Goal: Navigation & Orientation: Find specific page/section

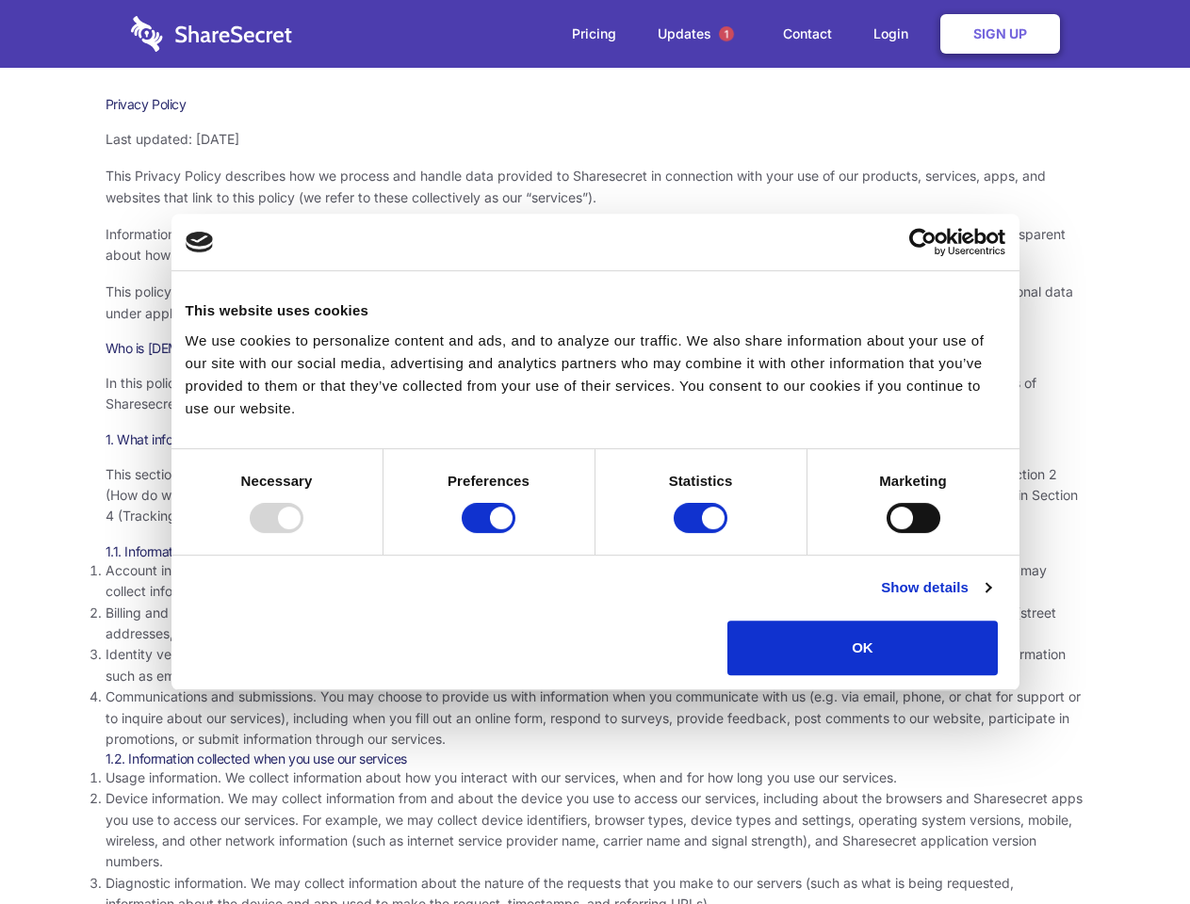
click at [303, 533] on div at bounding box center [277, 518] width 54 height 30
click at [515, 533] on input "Preferences" at bounding box center [489, 518] width 54 height 30
checkbox input "false"
click at [703, 533] on input "Statistics" at bounding box center [700, 518] width 54 height 30
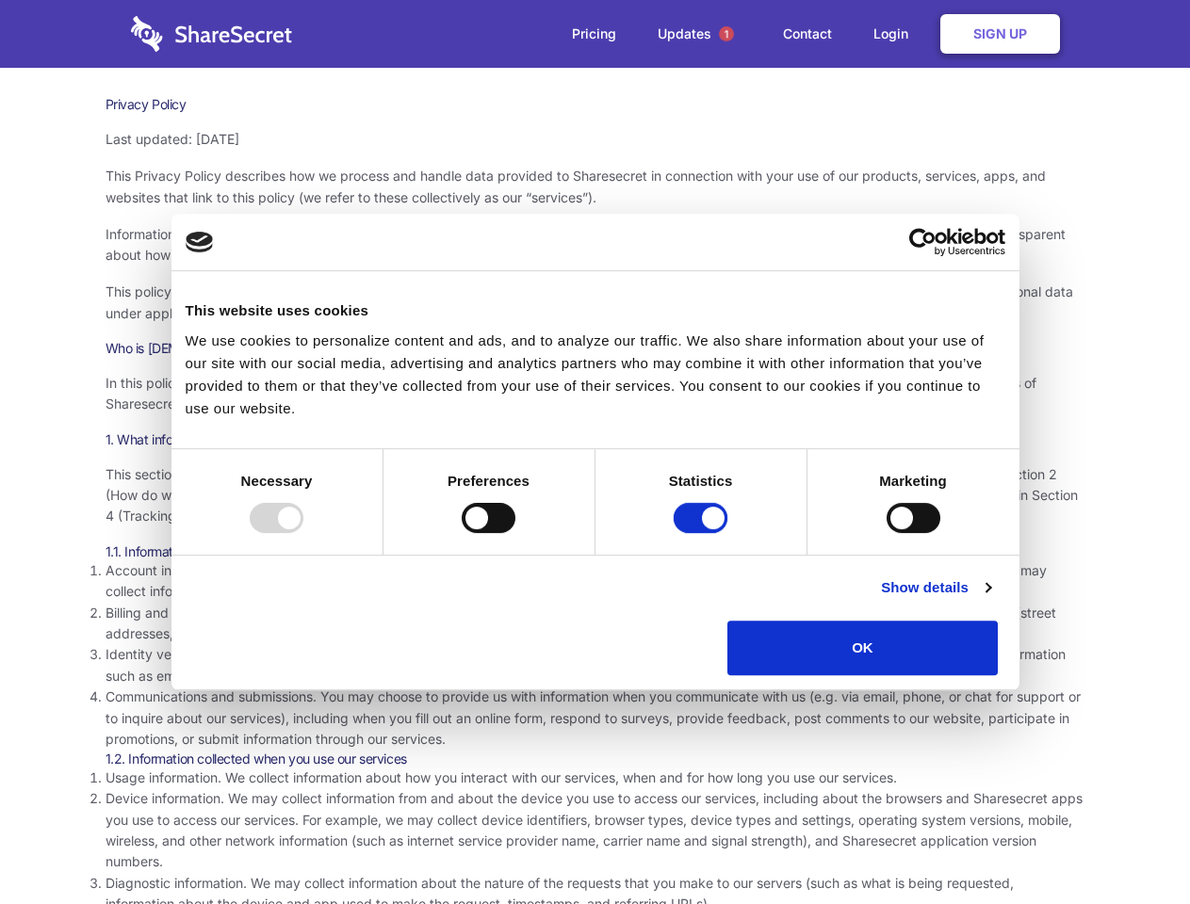
checkbox input "false"
click at [886, 533] on input "Marketing" at bounding box center [913, 518] width 54 height 30
checkbox input "true"
click at [990, 599] on link "Show details" at bounding box center [935, 587] width 109 height 23
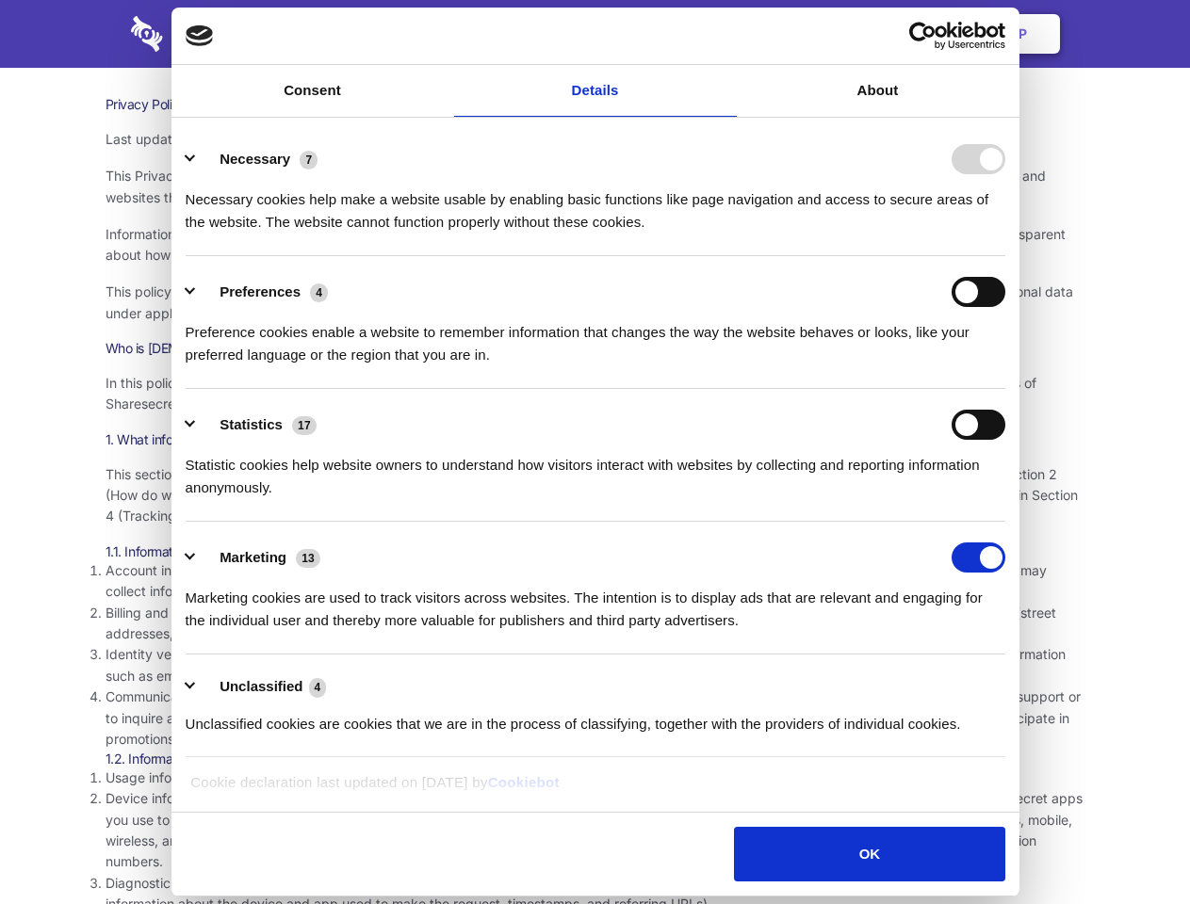
click at [1005, 522] on li "Statistics 17 Statistic cookies help website owners to understand how visitors …" at bounding box center [595, 455] width 819 height 133
click at [725, 34] on span "1" at bounding box center [726, 33] width 15 height 15
